Goal: Contribute content: Contribute content

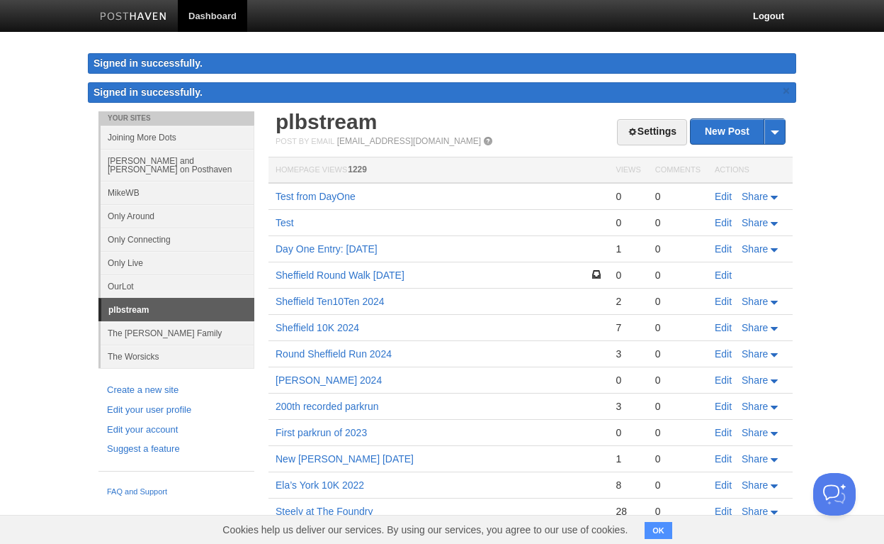
click at [137, 210] on link "Only Around" at bounding box center [178, 215] width 154 height 23
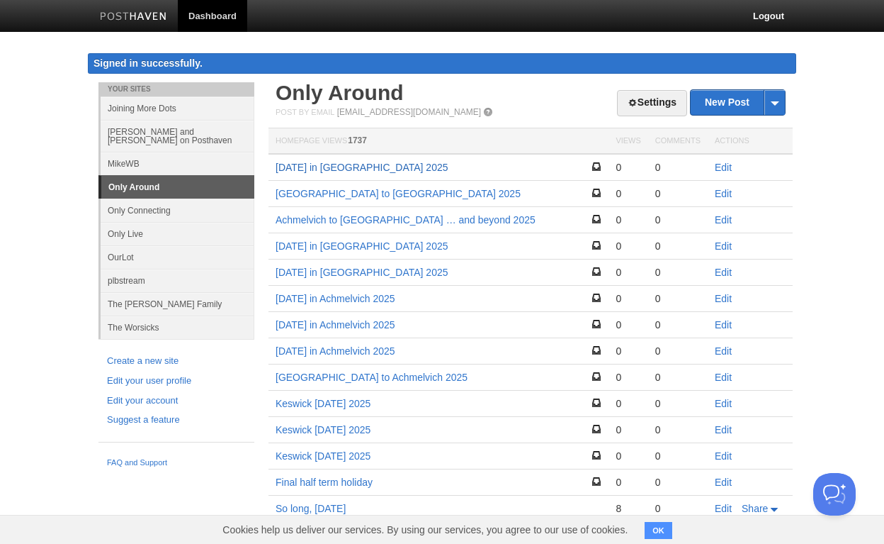
click at [337, 169] on link "[DATE] in [GEOGRAPHIC_DATA] 2025" at bounding box center [362, 167] width 173 height 11
click at [724, 195] on link "Edit" at bounding box center [723, 193] width 17 height 11
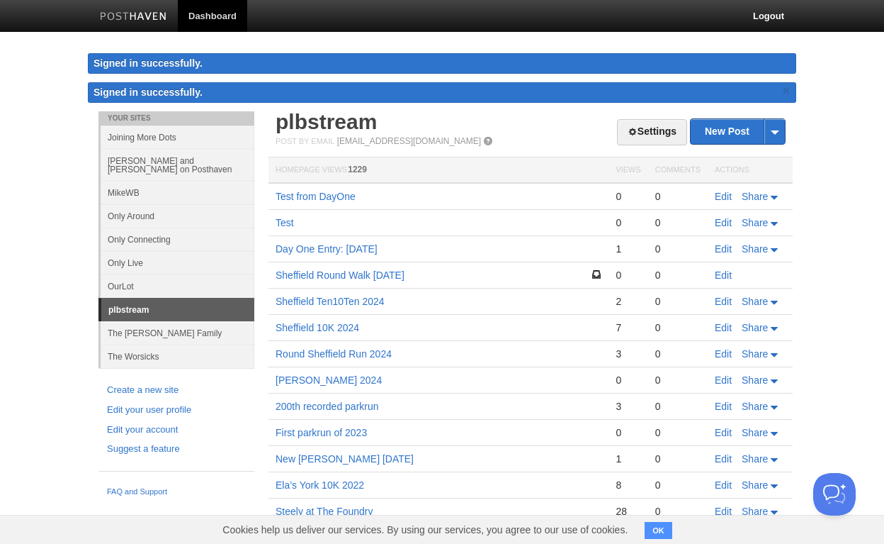
click at [135, 211] on link "Only Around" at bounding box center [178, 215] width 154 height 23
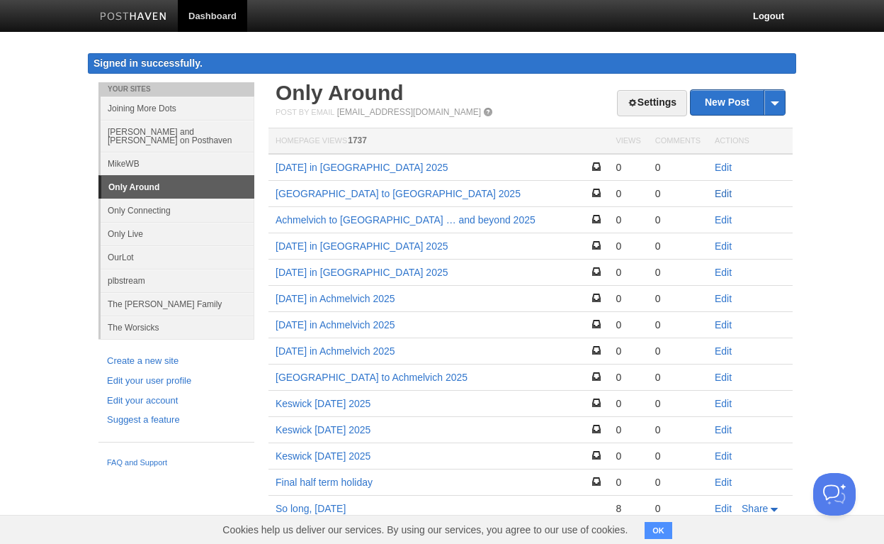
click at [718, 192] on link "Edit" at bounding box center [723, 193] width 17 height 11
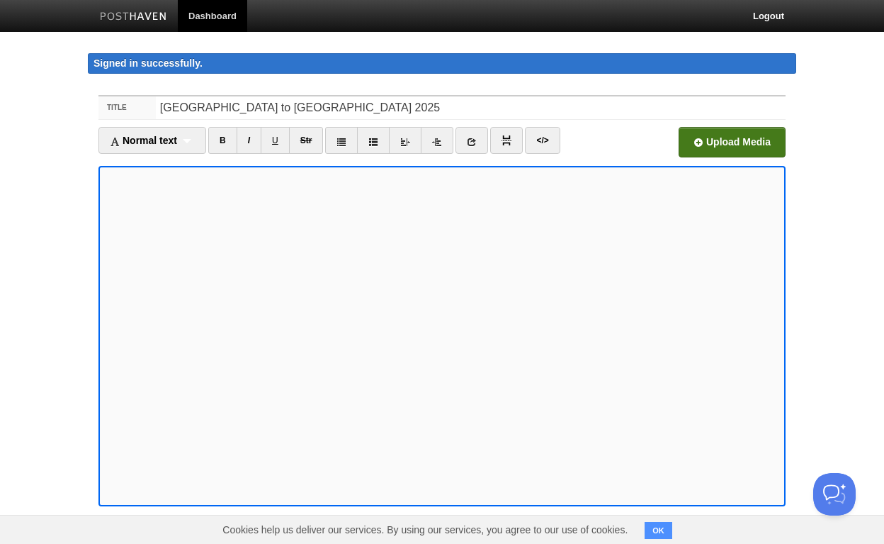
scroll to position [2, 0]
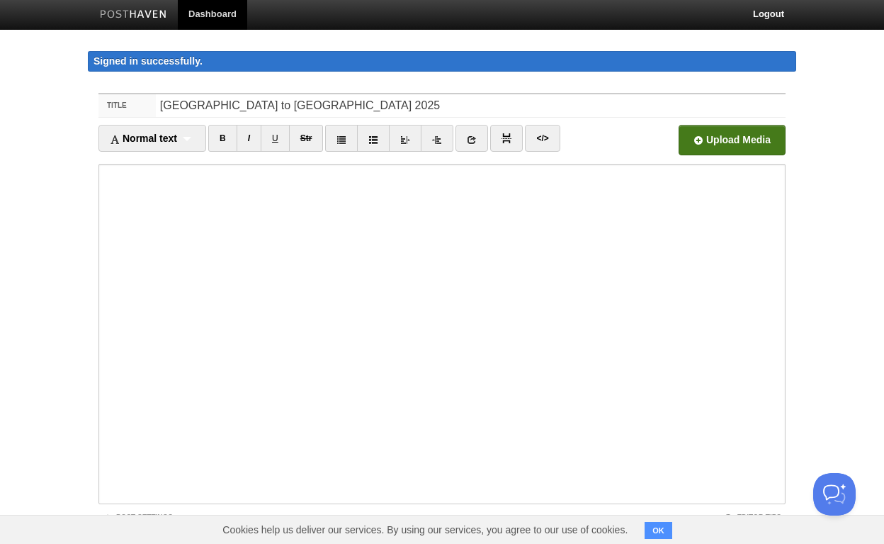
click at [705, 142] on input "file" at bounding box center [304, 144] width 1073 height 72
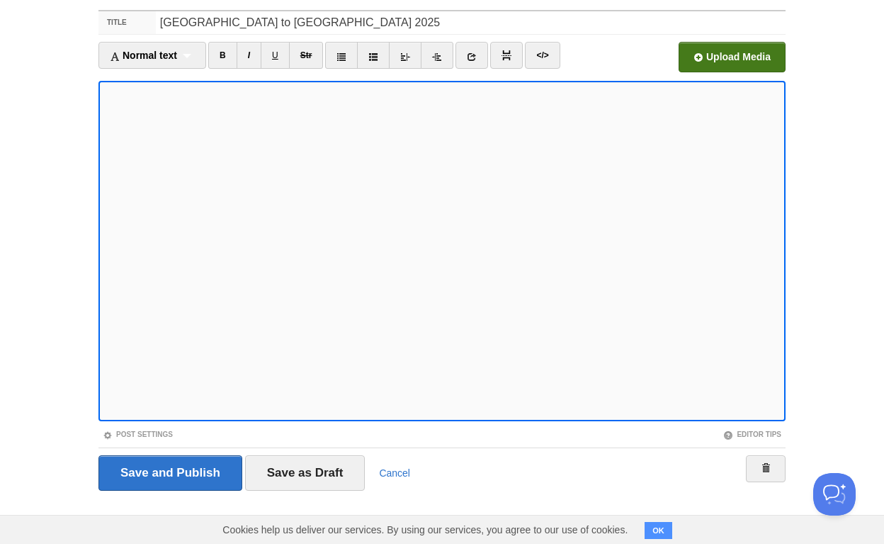
scroll to position [84, 0]
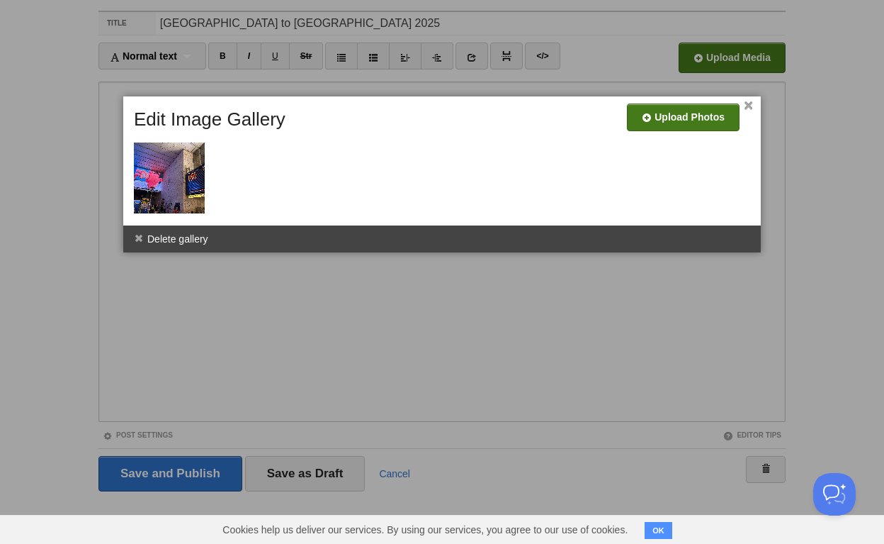
drag, startPoint x: 753, startPoint y: 107, endPoint x: 712, endPoint y: 116, distance: 41.4
click at [753, 107] on link "×" at bounding box center [748, 106] width 9 height 8
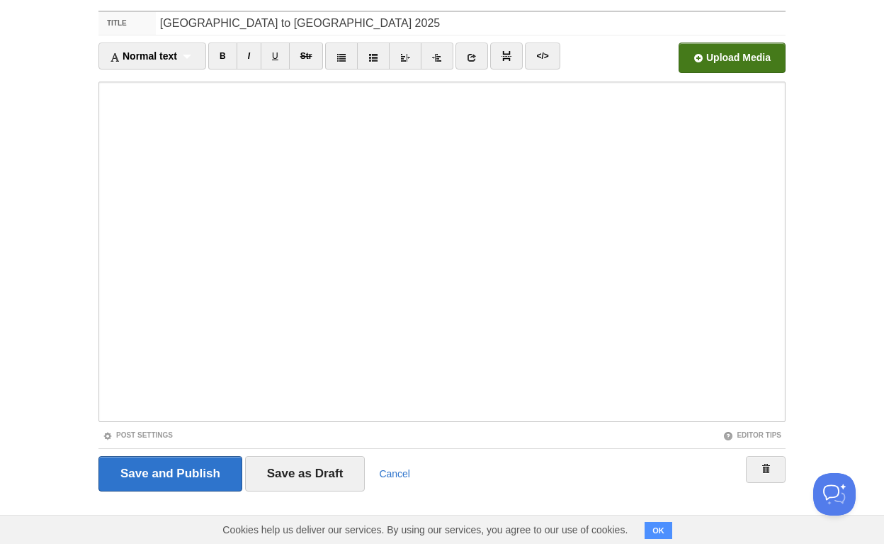
click at [321, 459] on input "Save as Draft" at bounding box center [305, 473] width 120 height 35
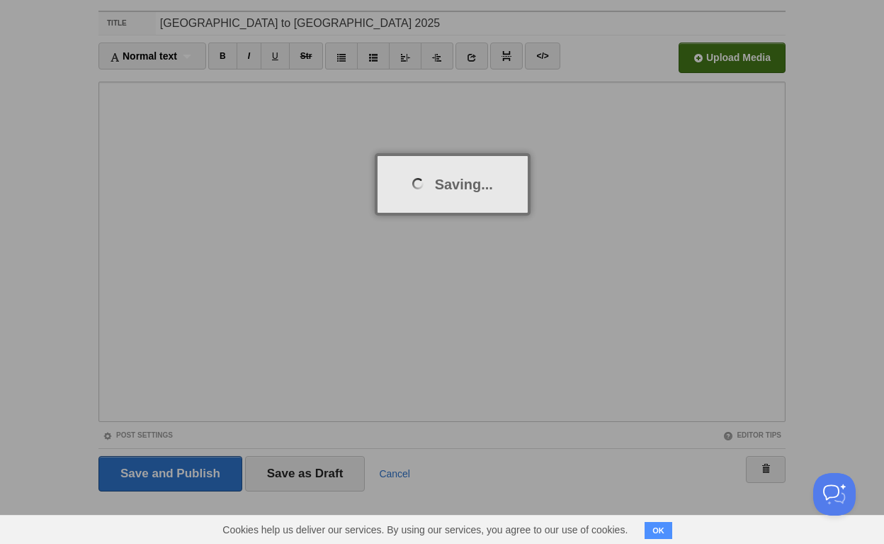
scroll to position [82, 0]
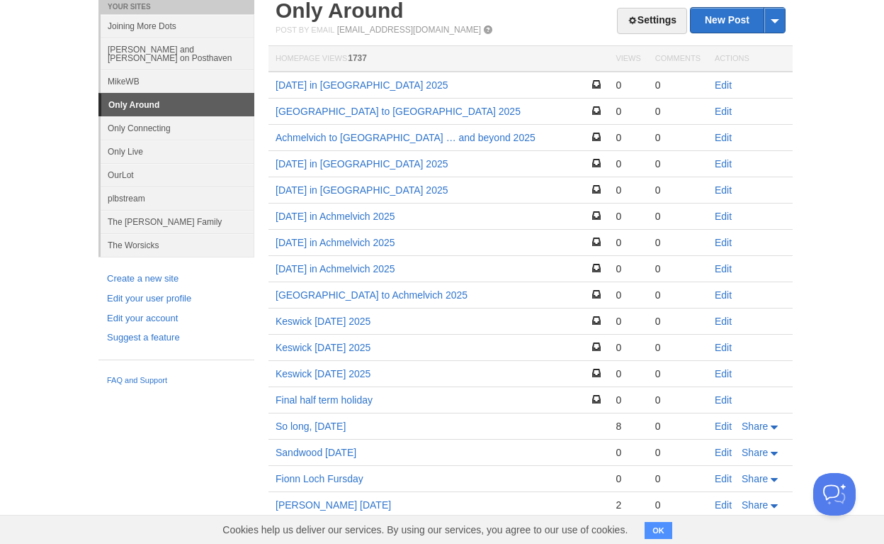
click at [718, 111] on link "Edit" at bounding box center [723, 111] width 17 height 11
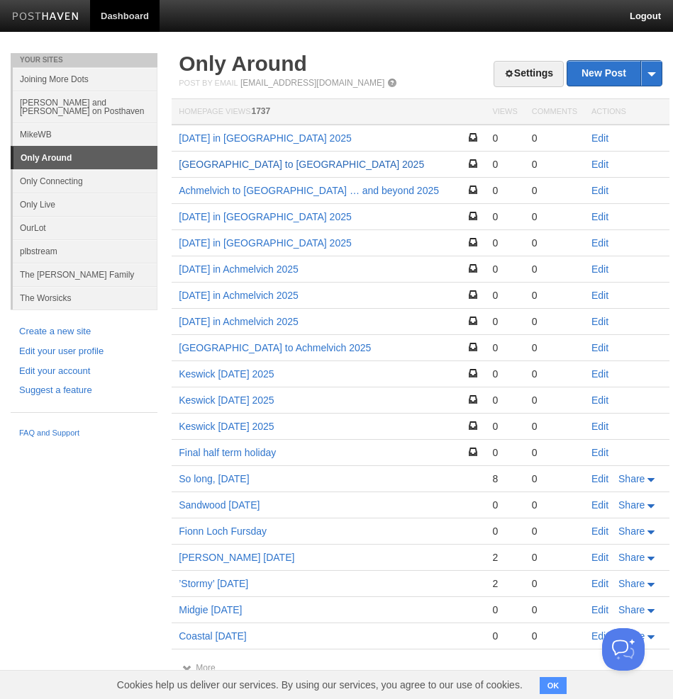
click at [241, 167] on link "[GEOGRAPHIC_DATA] to [GEOGRAPHIC_DATA] 2025" at bounding box center [301, 164] width 245 height 11
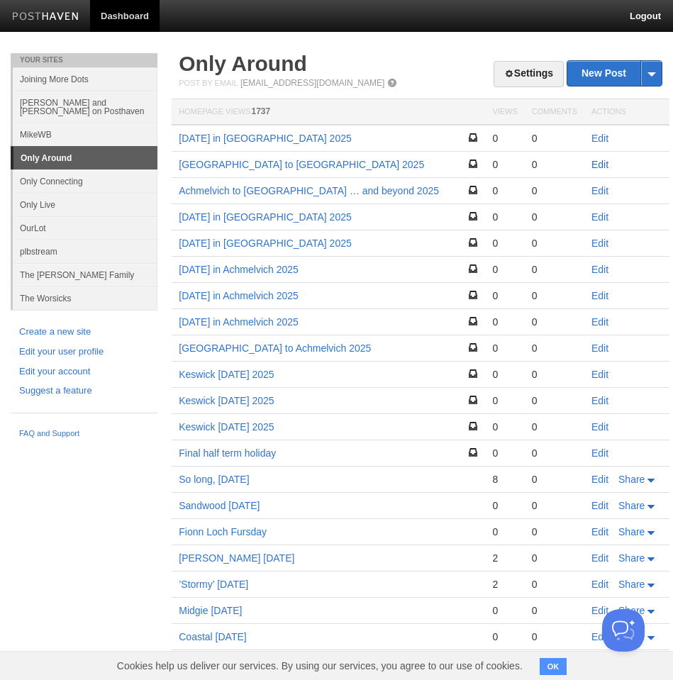
click at [597, 164] on link "Edit" at bounding box center [599, 164] width 17 height 11
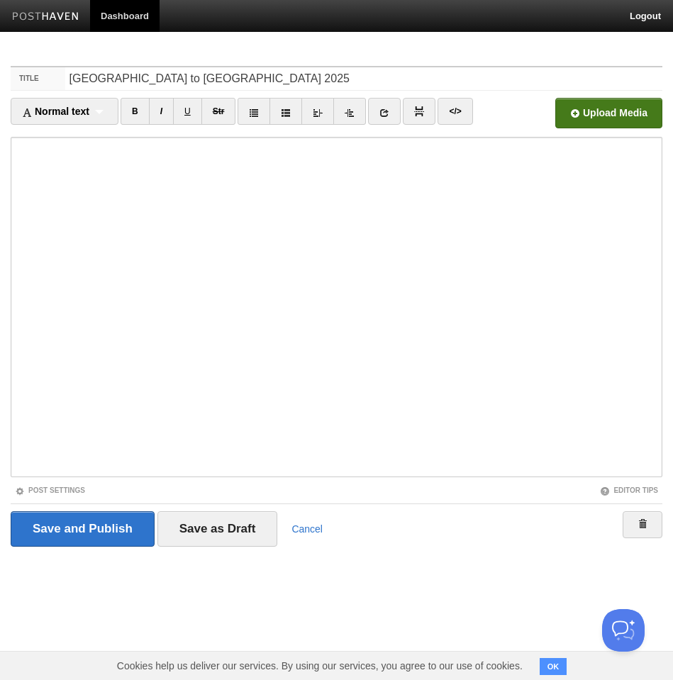
click at [582, 114] on input "file" at bounding box center [180, 117] width 1073 height 72
click at [315, 524] on link "Cancel" at bounding box center [306, 528] width 31 height 11
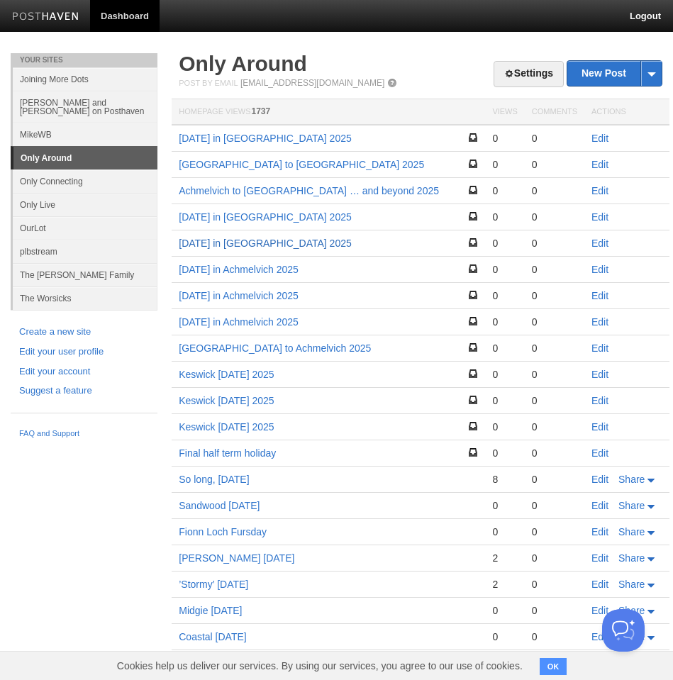
click at [251, 247] on link "[DATE] in [GEOGRAPHIC_DATA] 2025" at bounding box center [265, 242] width 173 height 11
click at [604, 349] on link "Edit" at bounding box center [599, 347] width 17 height 11
click at [605, 323] on link "Edit" at bounding box center [599, 321] width 17 height 11
click at [600, 296] on link "Edit" at bounding box center [599, 295] width 17 height 11
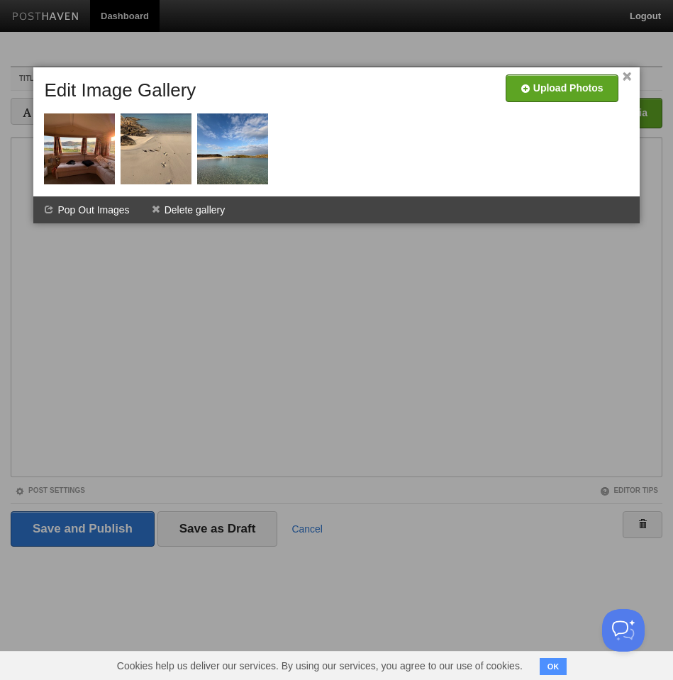
click at [104, 232] on div at bounding box center [336, 340] width 673 height 680
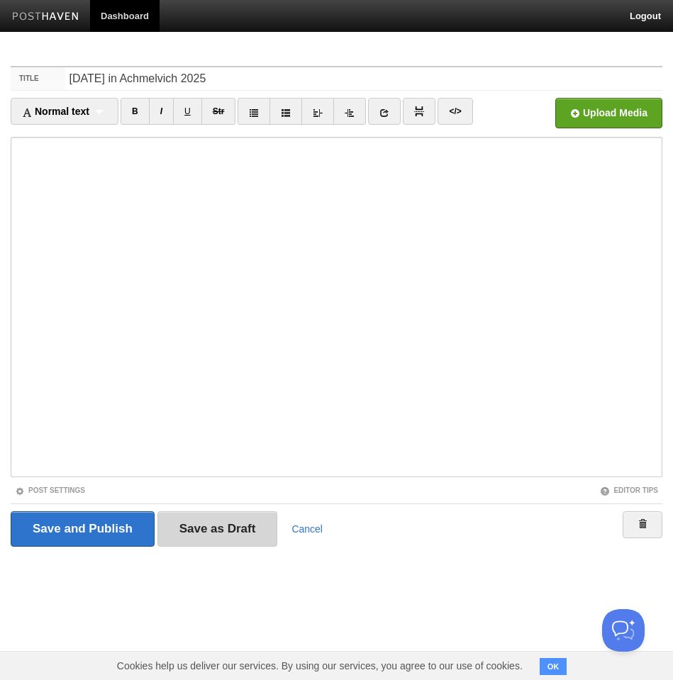
click at [197, 524] on input "Save as Draft" at bounding box center [217, 528] width 120 height 35
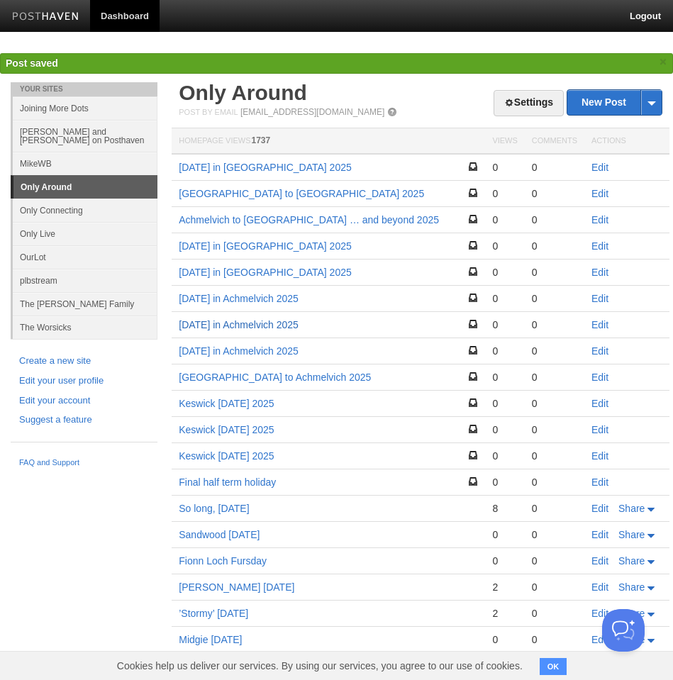
click at [245, 327] on link "[DATE] in Achmelvich 2025" at bounding box center [239, 324] width 120 height 11
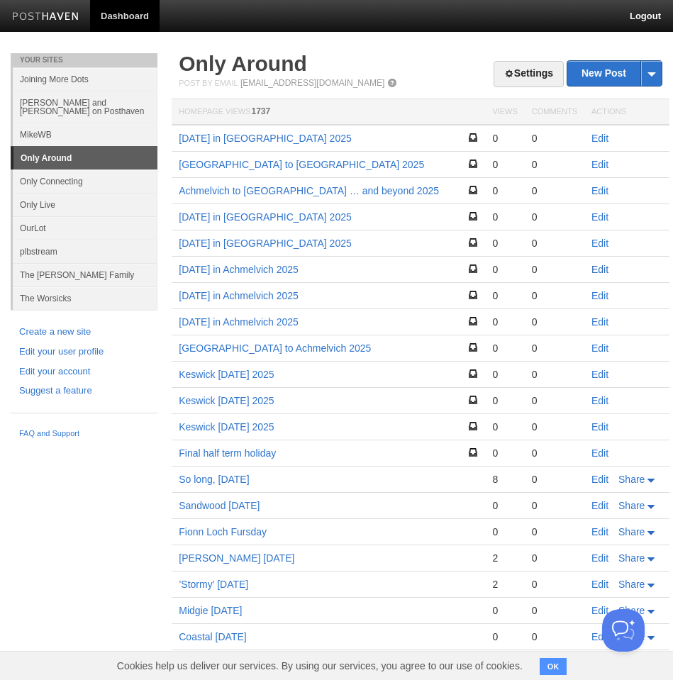
click at [595, 266] on link "Edit" at bounding box center [599, 269] width 17 height 11
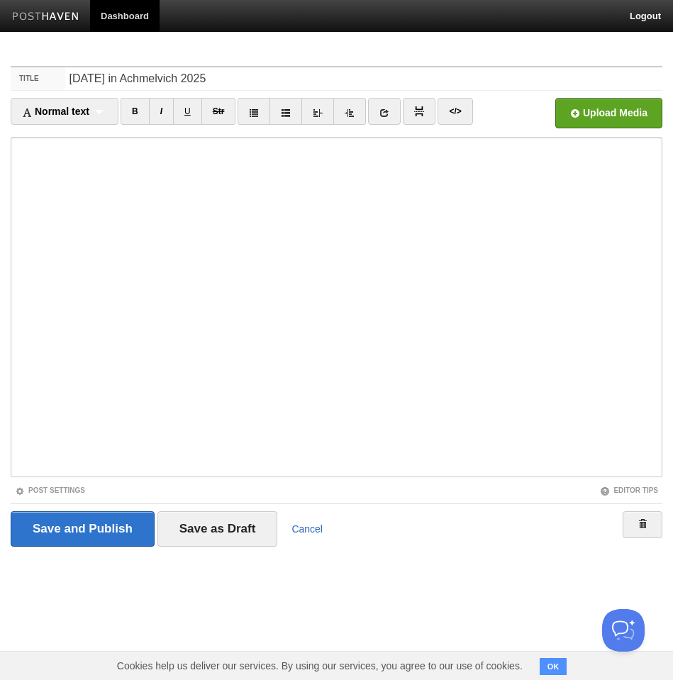
click at [306, 530] on link "Cancel" at bounding box center [306, 528] width 31 height 11
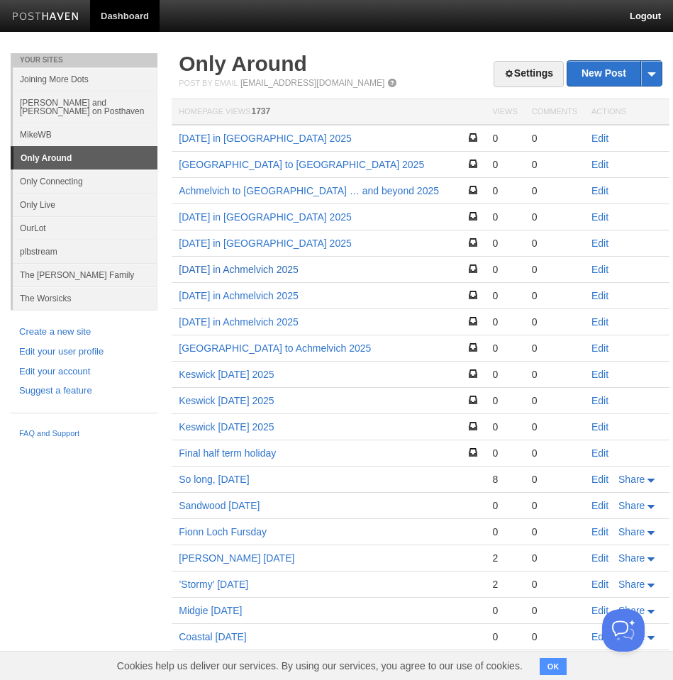
scroll to position [4, 0]
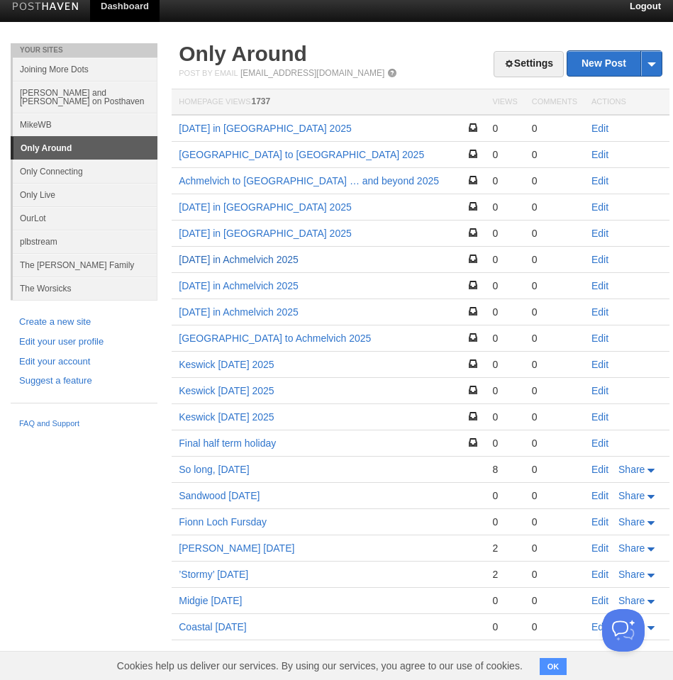
click at [260, 270] on td "[DATE] in Achmelvich 2025" at bounding box center [328, 260] width 313 height 26
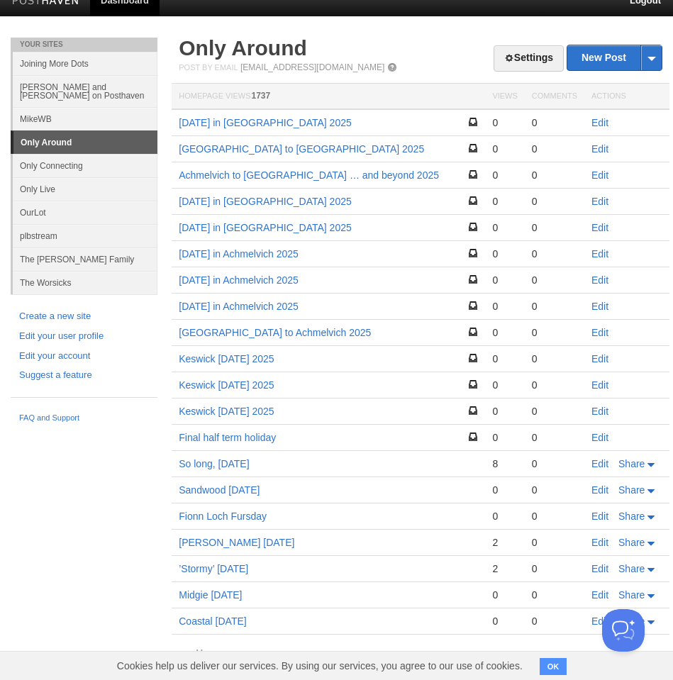
scroll to position [16, 0]
click at [263, 256] on link "[DATE] in Achmelvich 2025" at bounding box center [239, 253] width 120 height 11
click at [603, 227] on link "Edit" at bounding box center [599, 227] width 17 height 11
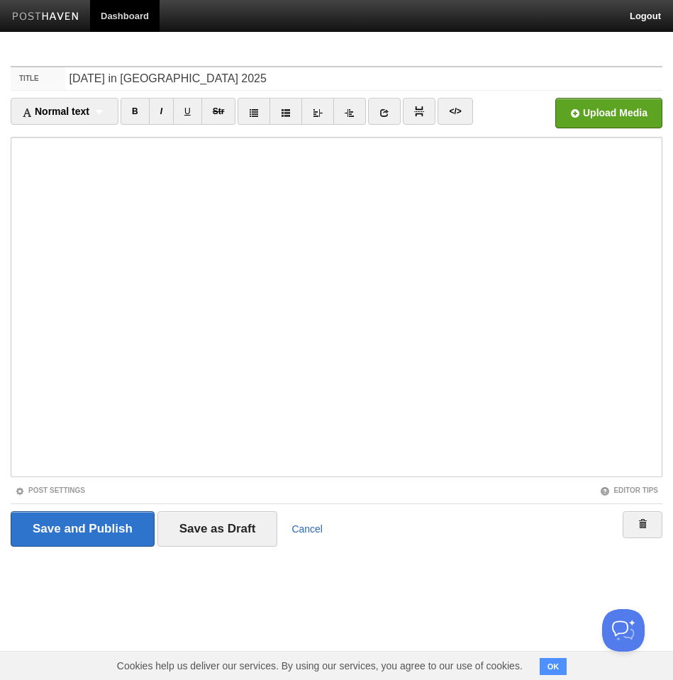
click at [315, 528] on link "Cancel" at bounding box center [306, 528] width 31 height 11
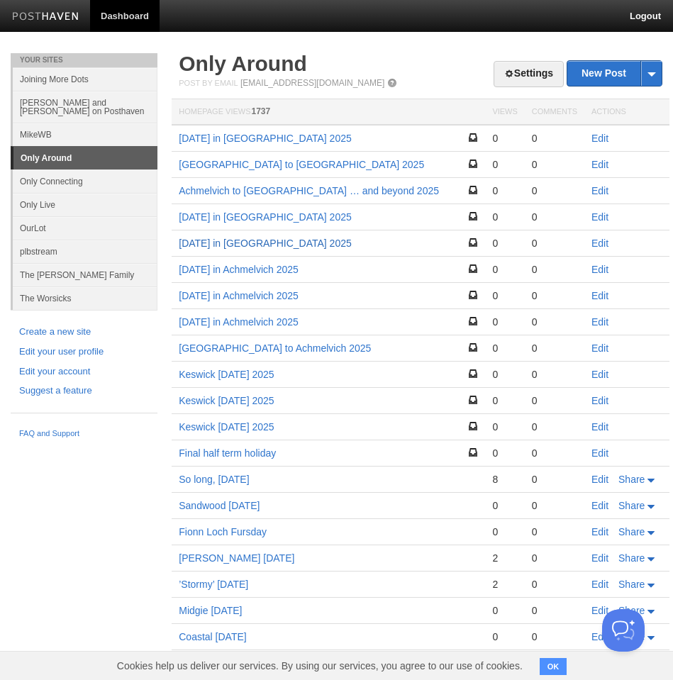
click at [254, 244] on link "[DATE] in [GEOGRAPHIC_DATA] 2025" at bounding box center [265, 242] width 173 height 11
click at [240, 269] on link "[DATE] in Achmelvich 2025" at bounding box center [239, 269] width 120 height 11
click at [232, 242] on link "[DATE] in [GEOGRAPHIC_DATA] 2025" at bounding box center [265, 242] width 173 height 11
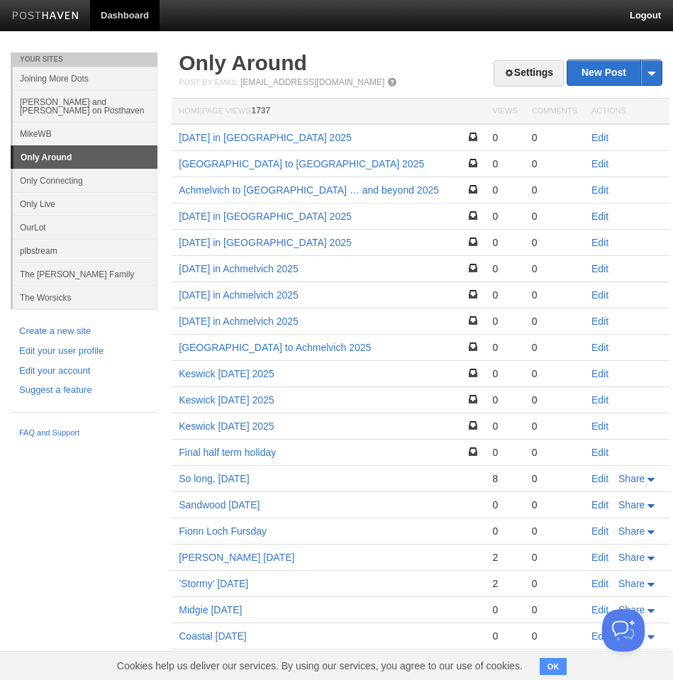
click at [597, 213] on link "Edit" at bounding box center [599, 215] width 17 height 11
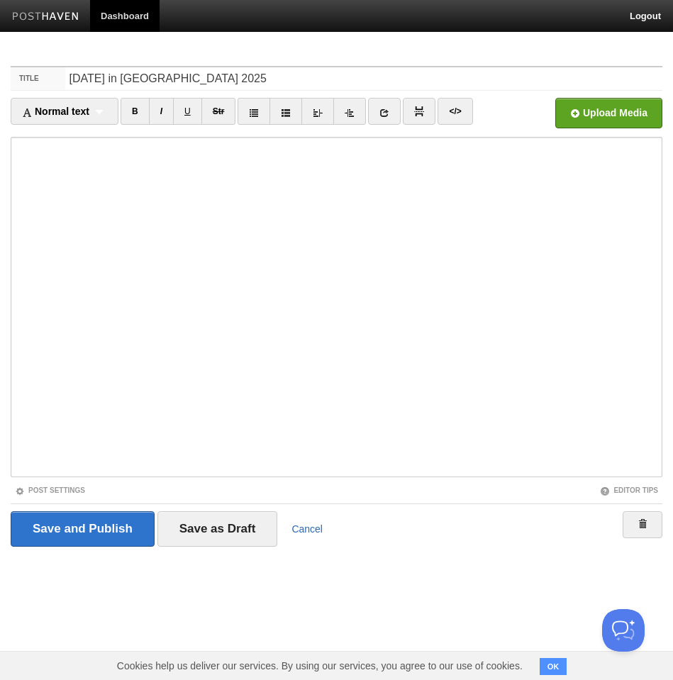
click at [317, 527] on link "Cancel" at bounding box center [306, 528] width 31 height 11
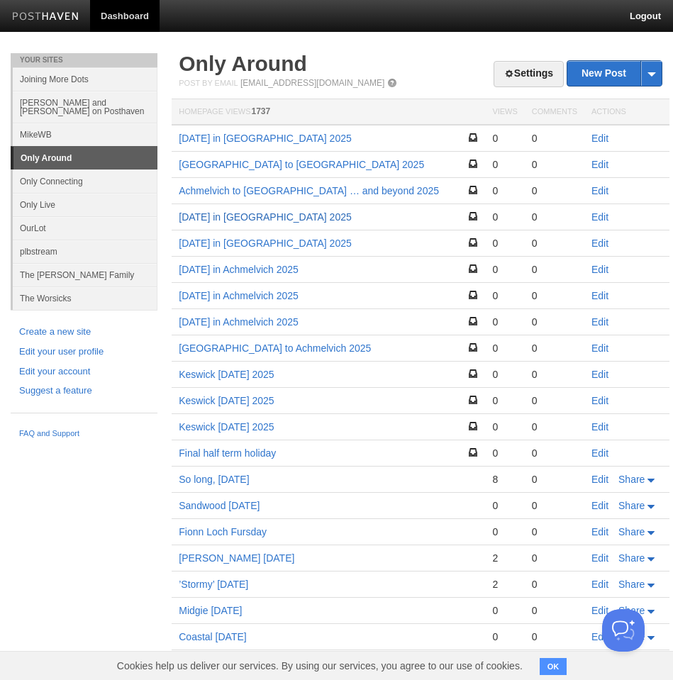
click at [223, 216] on link "[DATE] in [GEOGRAPHIC_DATA] 2025" at bounding box center [265, 216] width 173 height 11
click at [274, 241] on link "[DATE] in [GEOGRAPHIC_DATA] 2025" at bounding box center [265, 242] width 173 height 11
click at [236, 191] on link "Achmelvich to [GEOGRAPHIC_DATA] … and beyond 2025" at bounding box center [309, 190] width 260 height 11
click at [264, 162] on link "[GEOGRAPHIC_DATA] to [GEOGRAPHIC_DATA] 2025" at bounding box center [301, 164] width 245 height 11
click at [237, 141] on link "[DATE] in [GEOGRAPHIC_DATA] 2025" at bounding box center [265, 138] width 173 height 11
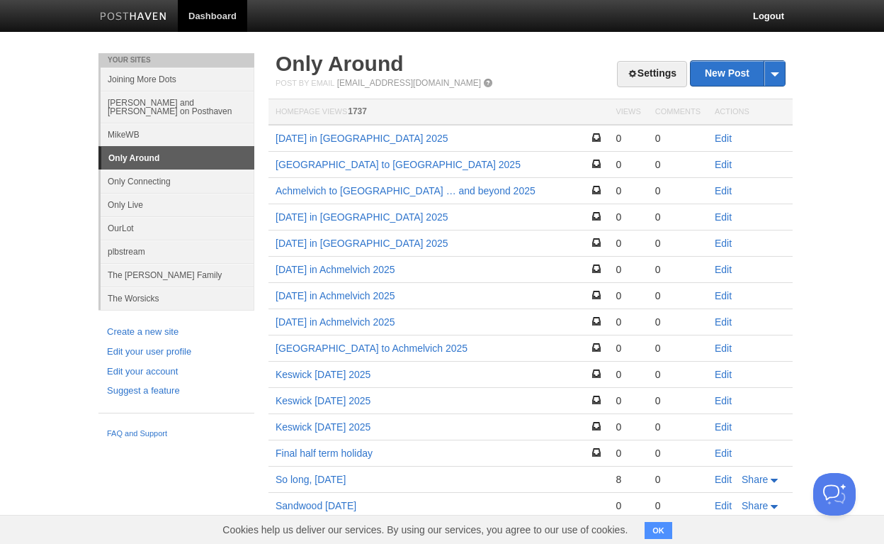
click at [327, 266] on link "[DATE] in Achmelvich 2025" at bounding box center [336, 269] width 120 height 11
